Goal: Task Accomplishment & Management: Complete application form

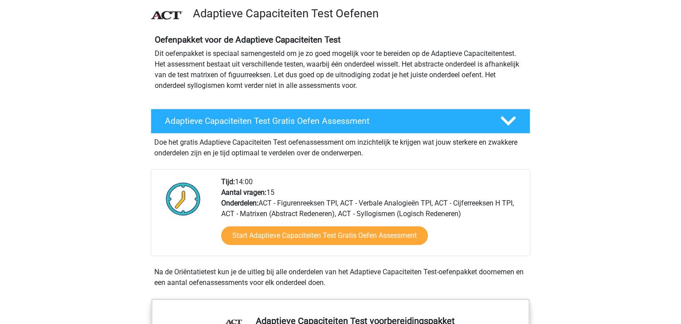
scroll to position [60, 0]
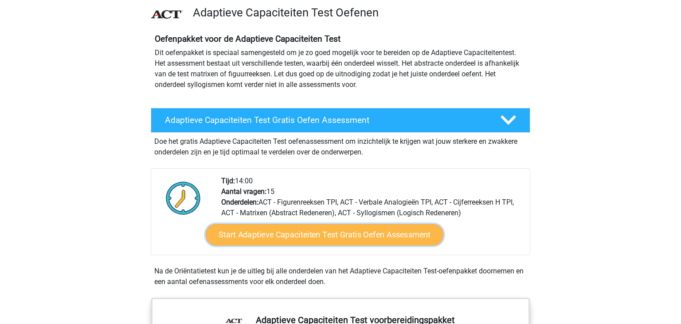
click at [344, 237] on link "Start Adaptieve Capaciteiten Test Gratis Oefen Assessment" at bounding box center [325, 234] width 238 height 21
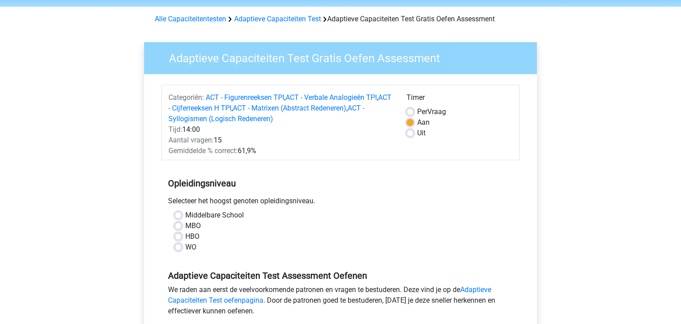
scroll to position [32, 0]
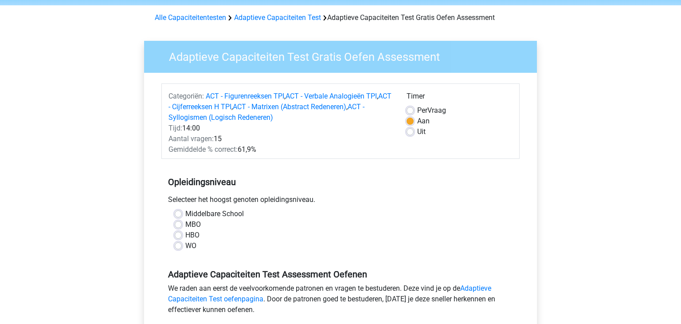
click at [192, 242] on label "WO" at bounding box center [190, 245] width 11 height 11
click at [182, 242] on input "WO" at bounding box center [178, 244] width 7 height 9
radio input "true"
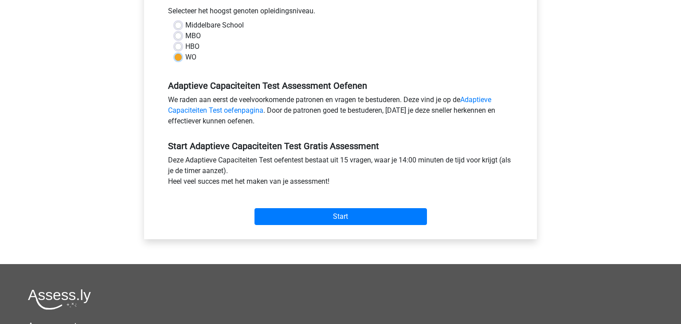
scroll to position [223, 0]
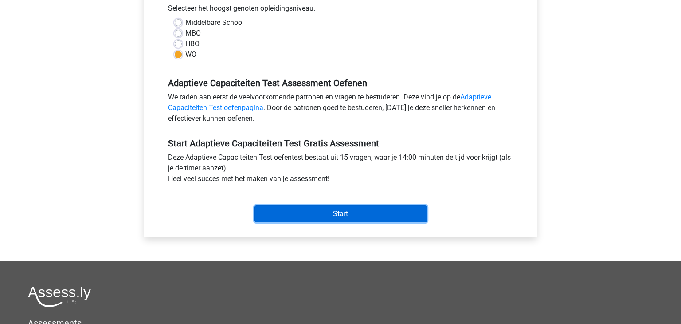
click at [367, 207] on input "Start" at bounding box center [340, 213] width 172 height 17
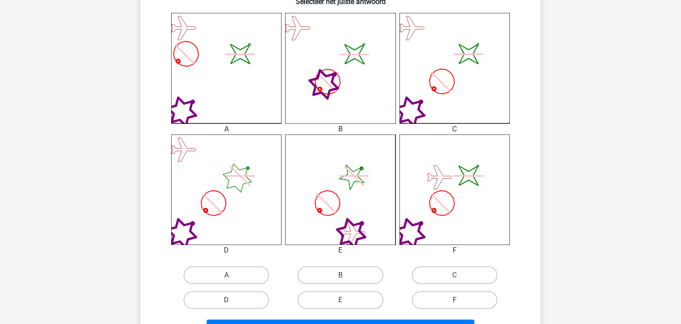
scroll to position [241, 0]
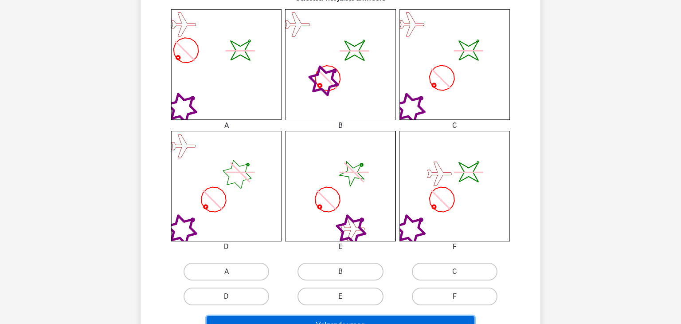
click at [340, 321] on button "Volgende vraag" at bounding box center [341, 325] width 268 height 19
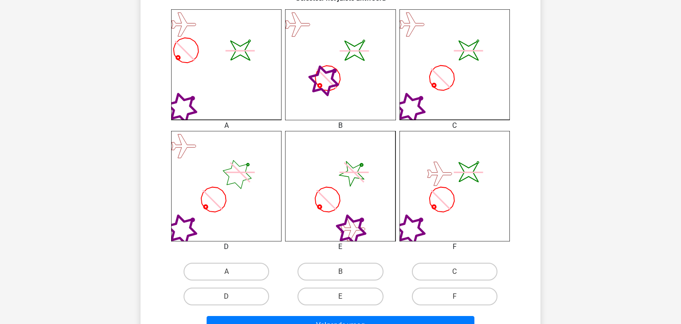
click at [236, 259] on div "A" at bounding box center [226, 271] width 114 height 25
click at [238, 269] on label "A" at bounding box center [227, 271] width 86 height 18
click at [232, 271] on input "A" at bounding box center [230, 274] width 6 height 6
radio input "true"
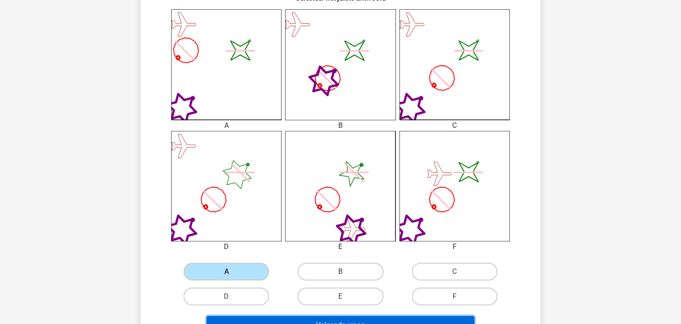
click at [312, 317] on button "Volgende vraag" at bounding box center [341, 325] width 268 height 19
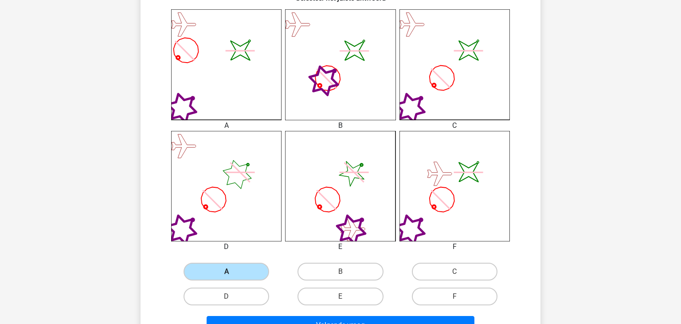
click at [250, 268] on label "A" at bounding box center [227, 271] width 86 height 18
click at [232, 271] on input "A" at bounding box center [230, 274] width 6 height 6
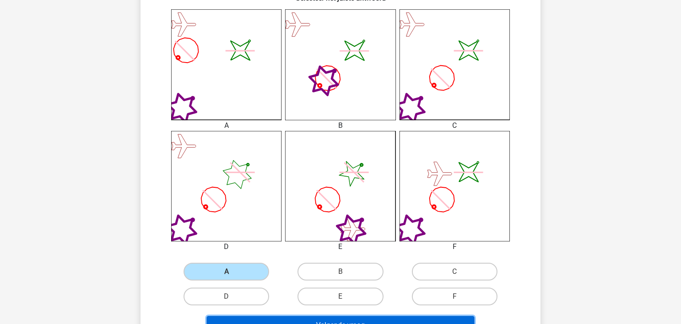
click at [290, 321] on button "Volgende vraag" at bounding box center [341, 325] width 268 height 19
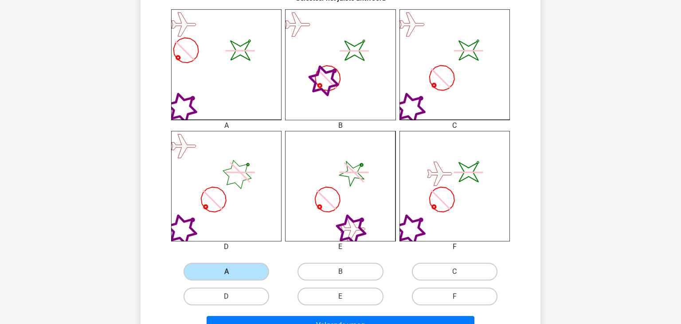
click at [313, 305] on div "E" at bounding box center [340, 296] width 114 height 25
click at [311, 300] on label "E" at bounding box center [340, 296] width 86 height 18
click at [340, 300] on input "E" at bounding box center [343, 299] width 6 height 6
radio input "true"
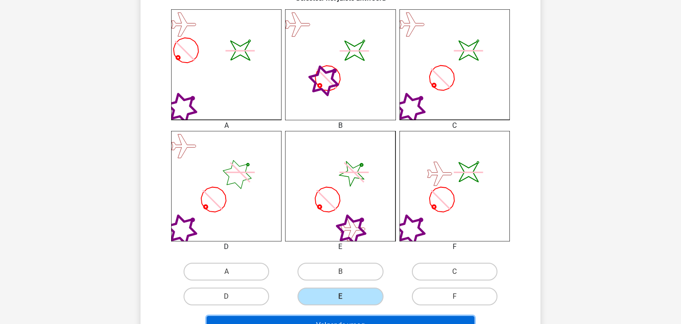
click at [309, 317] on button "Volgende vraag" at bounding box center [341, 325] width 268 height 19
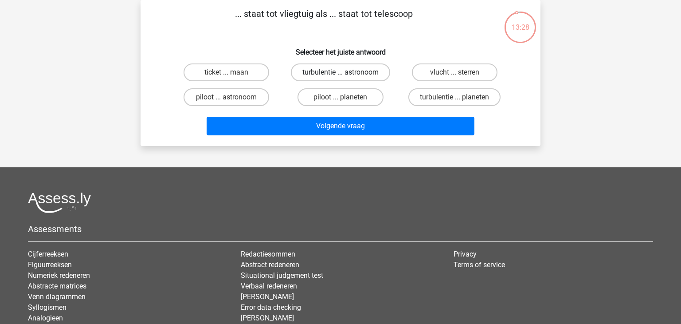
scroll to position [0, 0]
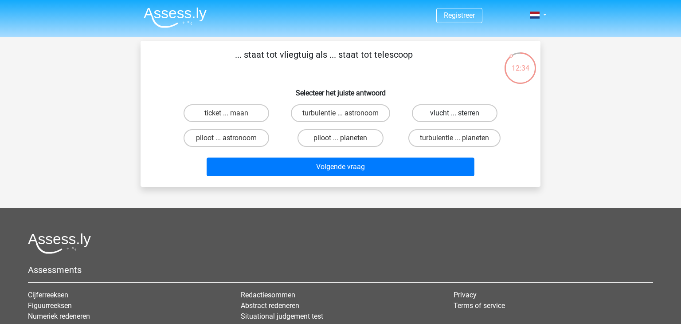
click at [447, 110] on label "vlucht ... sterren" at bounding box center [455, 113] width 86 height 18
click at [454, 113] on input "vlucht ... sterren" at bounding box center [457, 116] width 6 height 6
radio input "true"
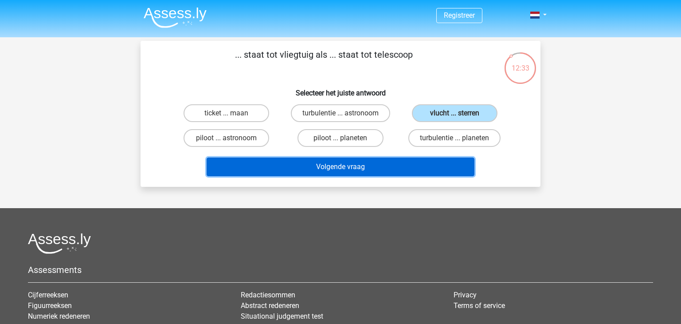
click at [385, 172] on button "Volgende vraag" at bounding box center [341, 166] width 268 height 19
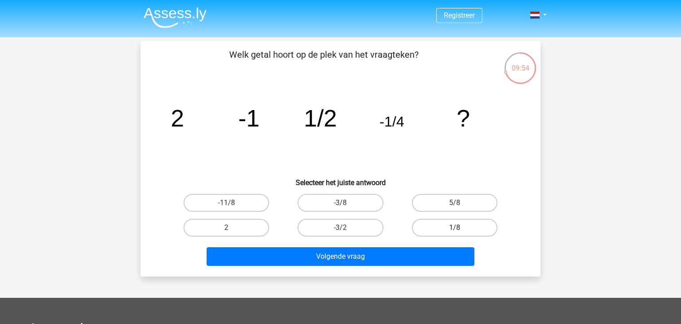
click at [421, 225] on label "1/8" at bounding box center [455, 228] width 86 height 18
click at [454, 227] on input "1/8" at bounding box center [457, 230] width 6 height 6
radio input "true"
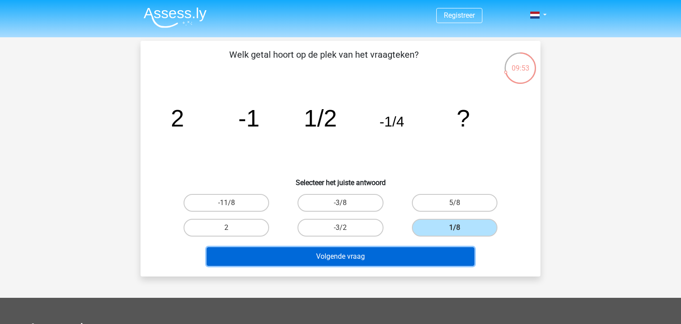
click at [405, 249] on button "Volgende vraag" at bounding box center [341, 256] width 268 height 19
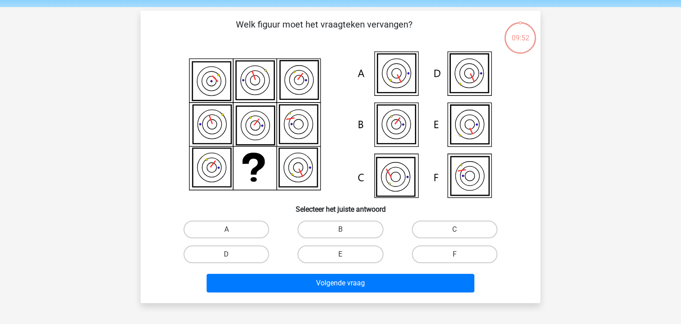
scroll to position [41, 0]
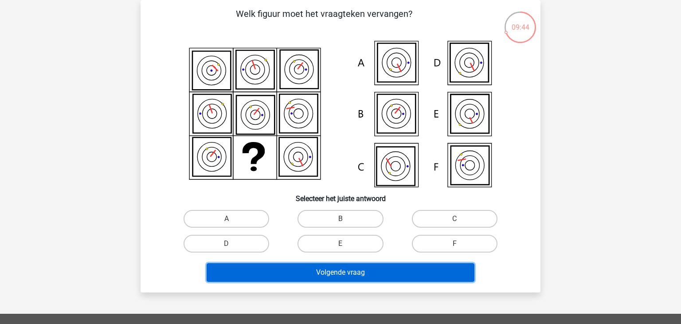
click at [332, 274] on button "Volgende vraag" at bounding box center [341, 272] width 268 height 19
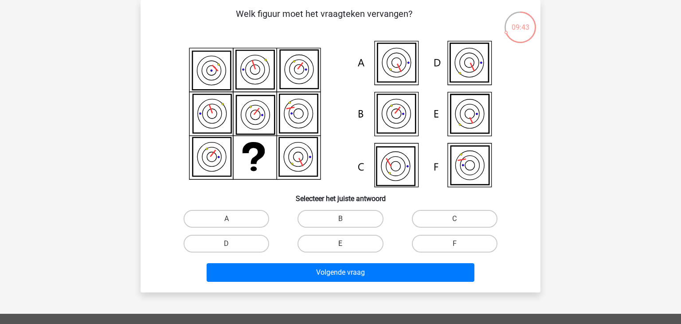
click at [336, 244] on label "E" at bounding box center [340, 244] width 86 height 18
click at [340, 244] on input "E" at bounding box center [343, 246] width 6 height 6
radio input "true"
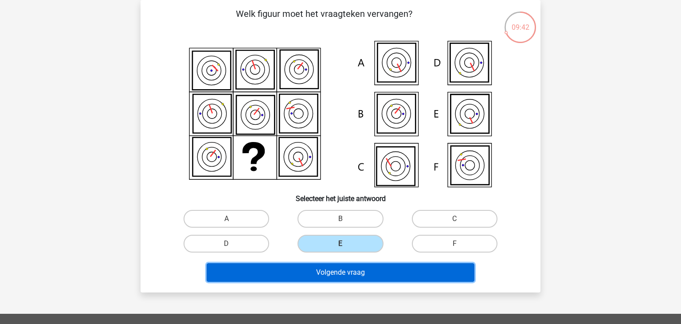
click at [335, 270] on button "Volgende vraag" at bounding box center [341, 272] width 268 height 19
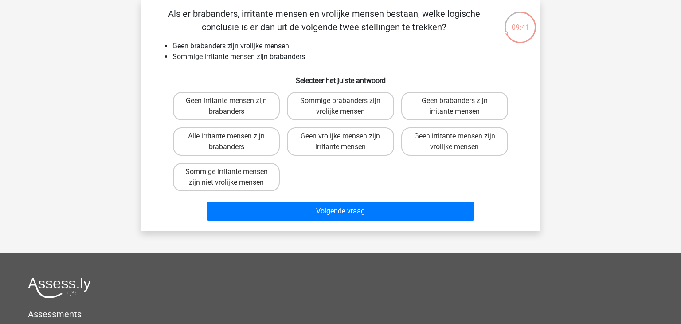
scroll to position [0, 0]
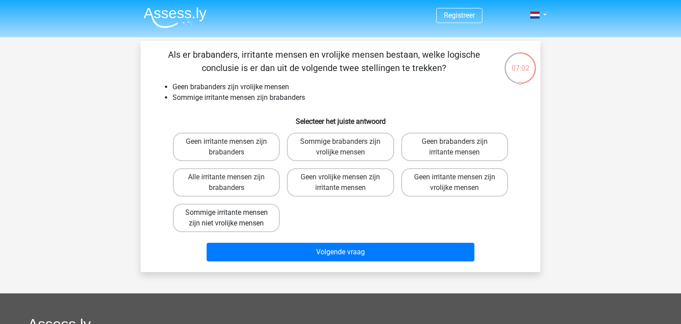
click at [251, 228] on label "Sommige irritante mensen zijn niet vrolijke mensen" at bounding box center [226, 217] width 107 height 28
click at [232, 218] on input "Sommige irritante mensen zijn niet vrolijke mensen" at bounding box center [230, 215] width 6 height 6
radio input "true"
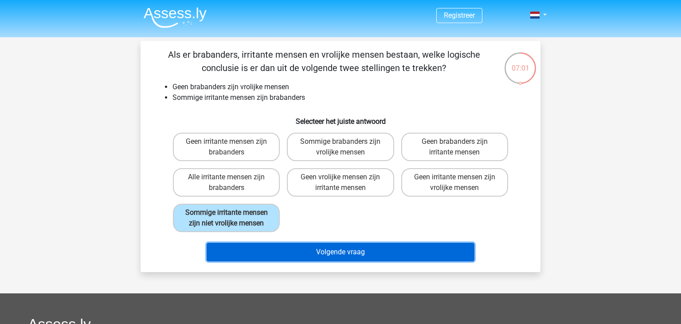
click at [263, 245] on button "Volgende vraag" at bounding box center [341, 251] width 268 height 19
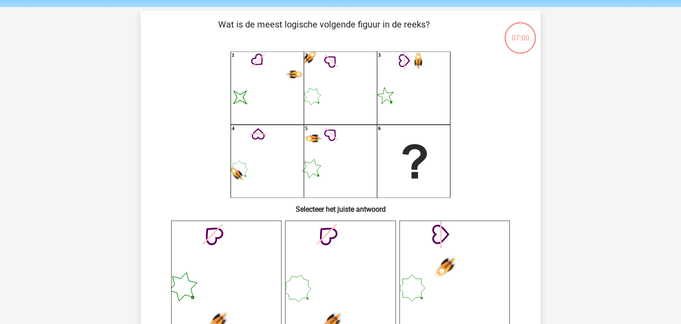
scroll to position [41, 0]
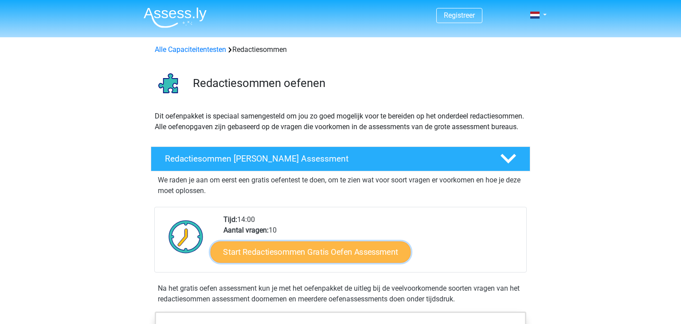
click at [266, 262] on link "Start Redactiesommen Gratis Oefen Assessment" at bounding box center [311, 251] width 200 height 21
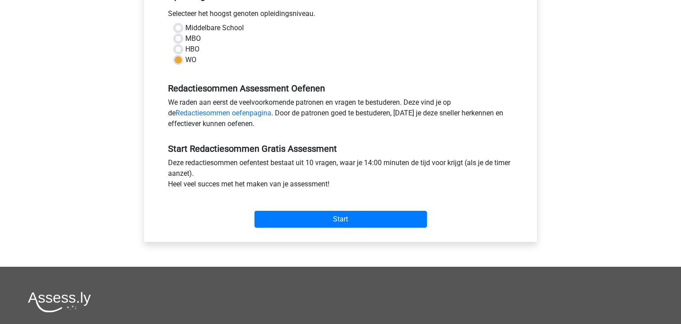
scroll to position [215, 0]
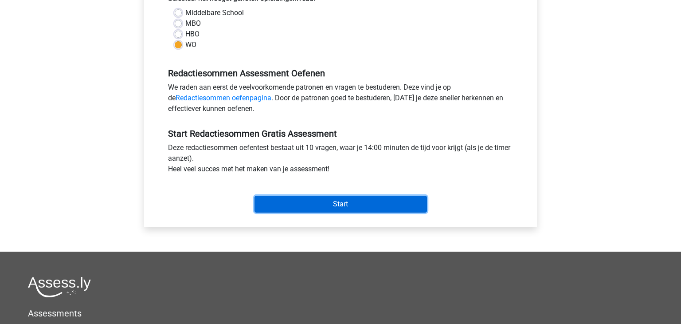
click at [317, 202] on input "Start" at bounding box center [340, 203] width 172 height 17
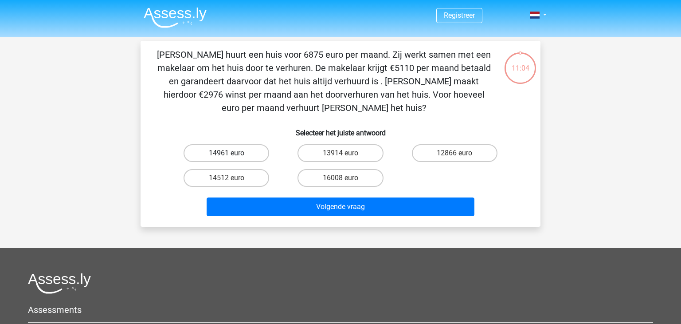
click at [234, 157] on label "14961 euro" at bounding box center [227, 153] width 86 height 18
click at [232, 157] on input "14961 euro" at bounding box center [230, 156] width 6 height 6
radio input "true"
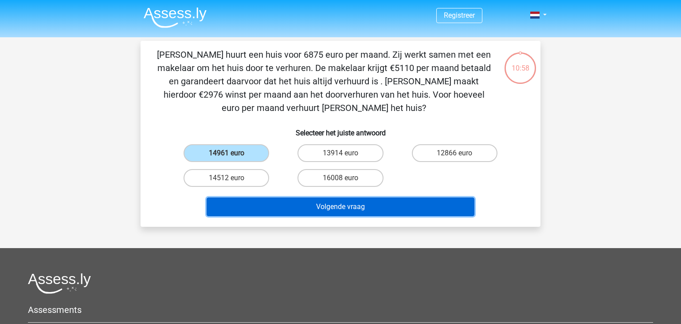
click at [305, 215] on button "Volgende vraag" at bounding box center [341, 206] width 268 height 19
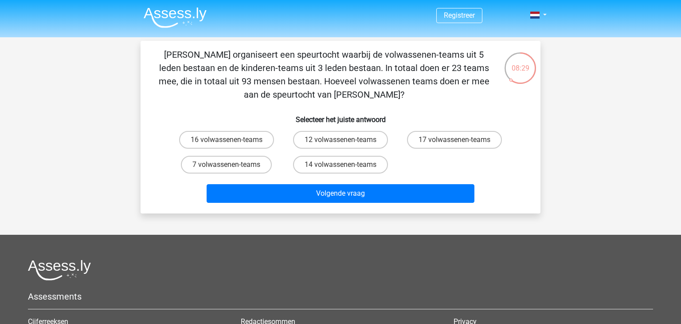
drag, startPoint x: 371, startPoint y: 90, endPoint x: 125, endPoint y: 53, distance: 248.4
click at [125, 53] on div "Registreer Nederlands English" at bounding box center [340, 234] width 681 height 469
copy p "Chris organiseert een speurtocht waarbij de volwassenen-teams uit 5 leden besta…"
click at [203, 121] on h6 "Selecteer het juiste antwoord" at bounding box center [340, 116] width 371 height 16
